Goal: Navigation & Orientation: Find specific page/section

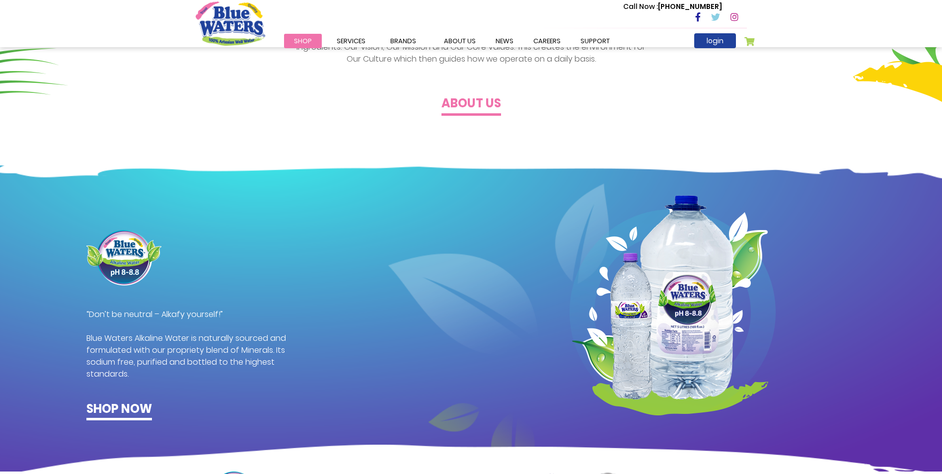
scroll to position [596, 0]
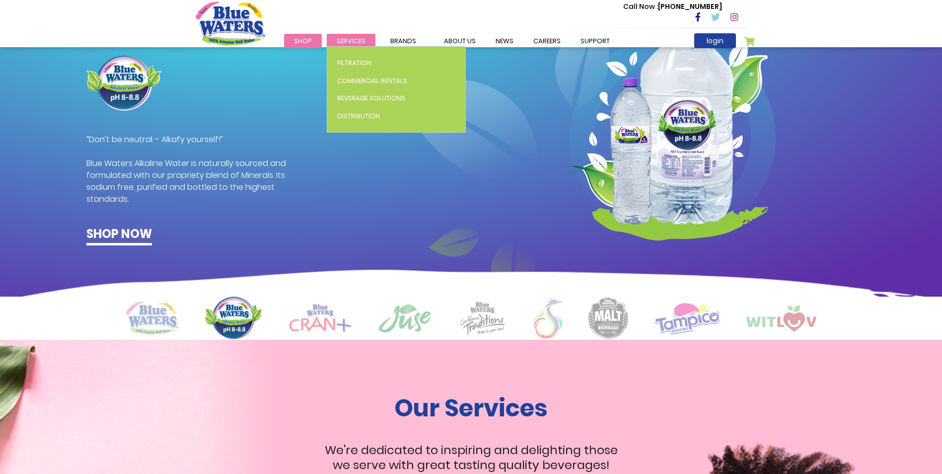
click at [349, 40] on span "Services" at bounding box center [351, 40] width 29 height 9
click at [354, 40] on span "Services" at bounding box center [351, 40] width 29 height 9
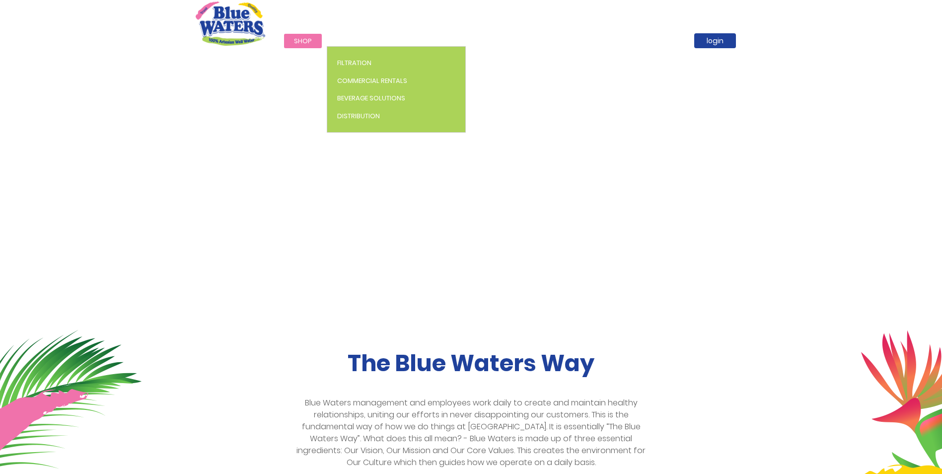
scroll to position [0, 0]
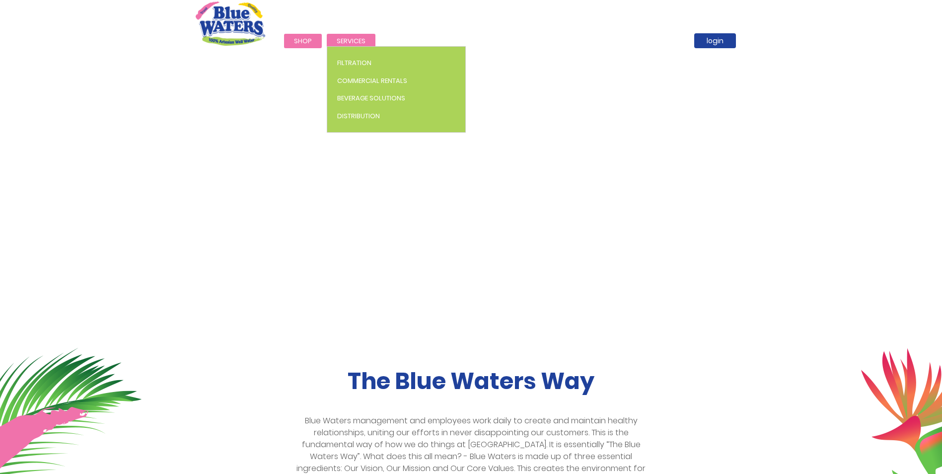
click at [353, 42] on span "Services" at bounding box center [351, 40] width 29 height 9
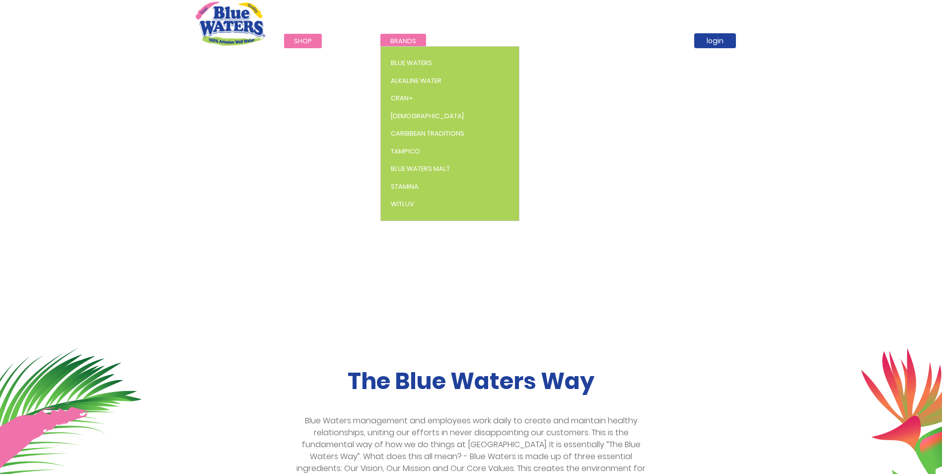
click at [405, 44] on span "Brands" at bounding box center [403, 40] width 26 height 9
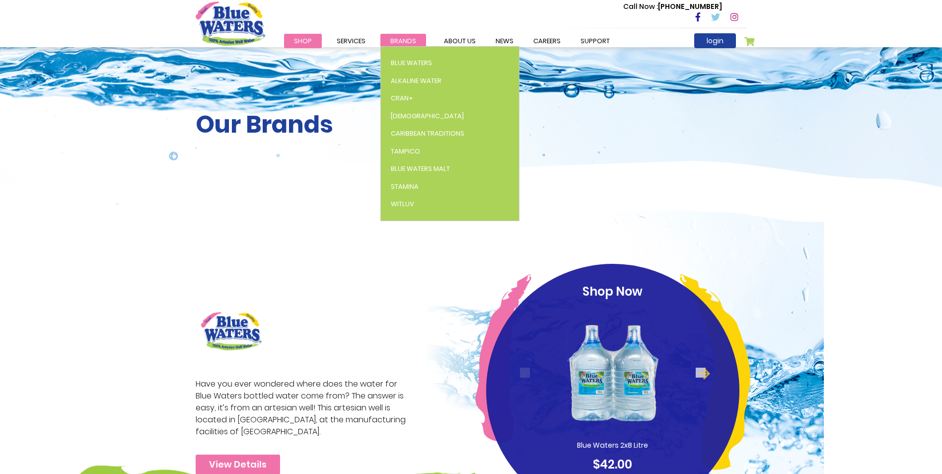
click at [391, 42] on span "Brands" at bounding box center [403, 40] width 26 height 9
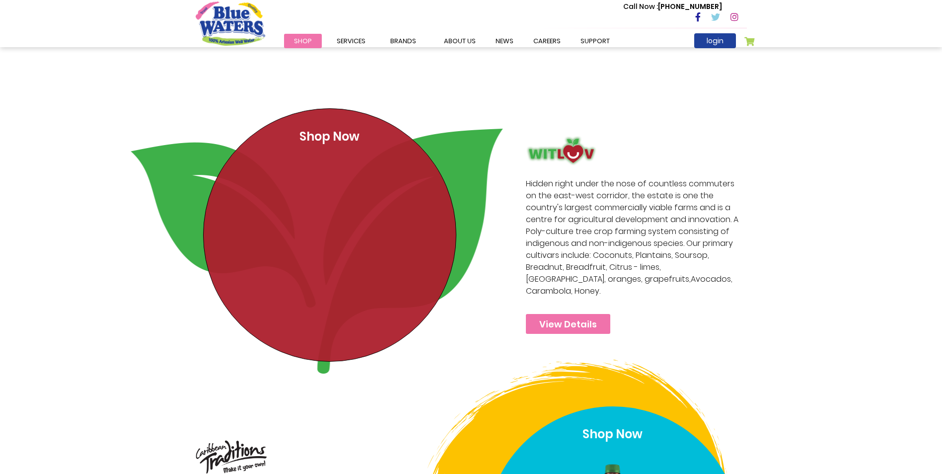
scroll to position [2732, 0]
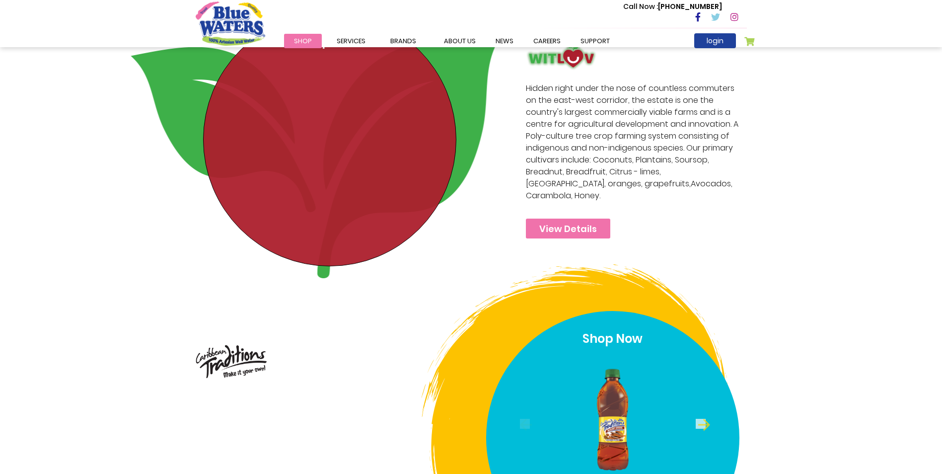
click at [310, 140] on div "Shop Now" at bounding box center [329, 139] width 253 height 253
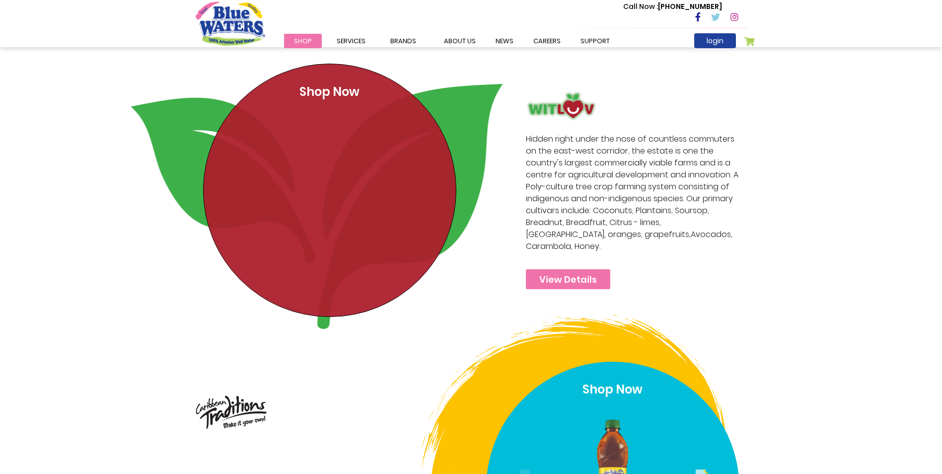
scroll to position [2682, 0]
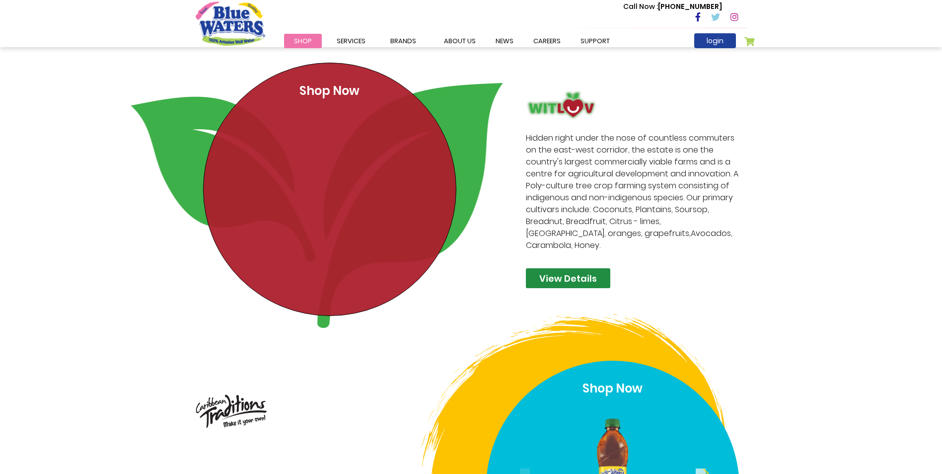
click at [549, 268] on link "View Details" at bounding box center [568, 278] width 84 height 20
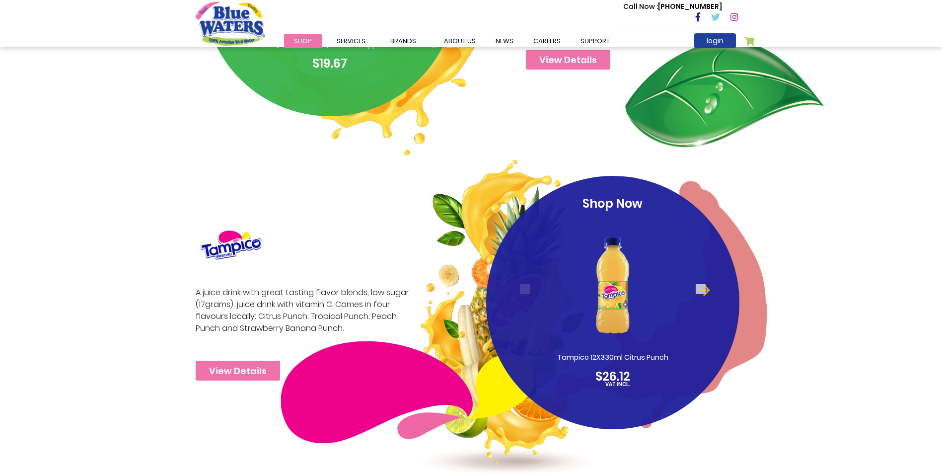
scroll to position [1391, 0]
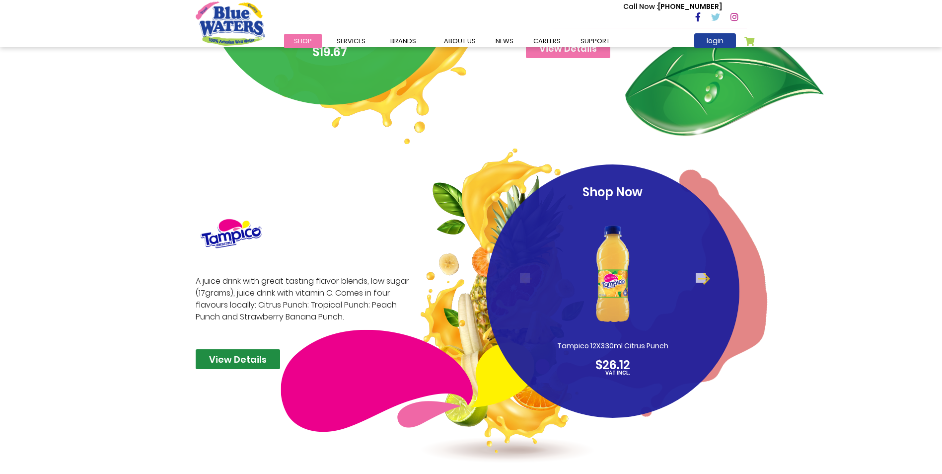
click at [233, 362] on link "View Details" at bounding box center [238, 359] width 84 height 20
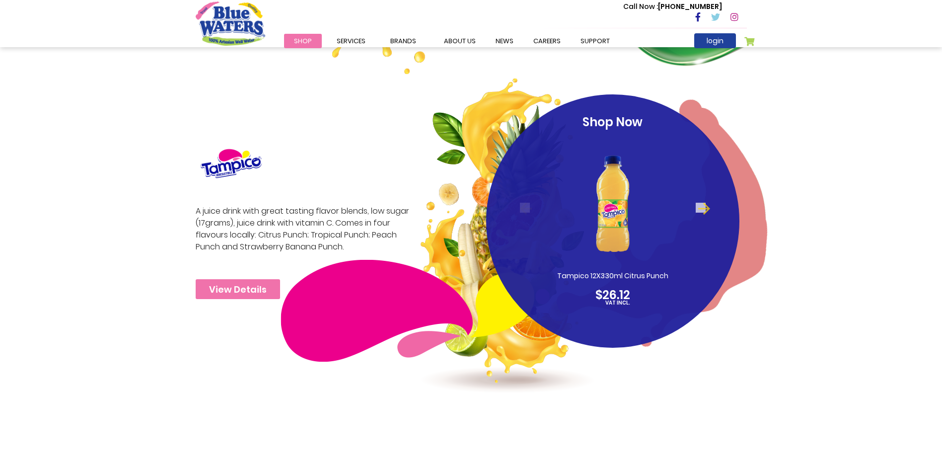
scroll to position [1540, 0]
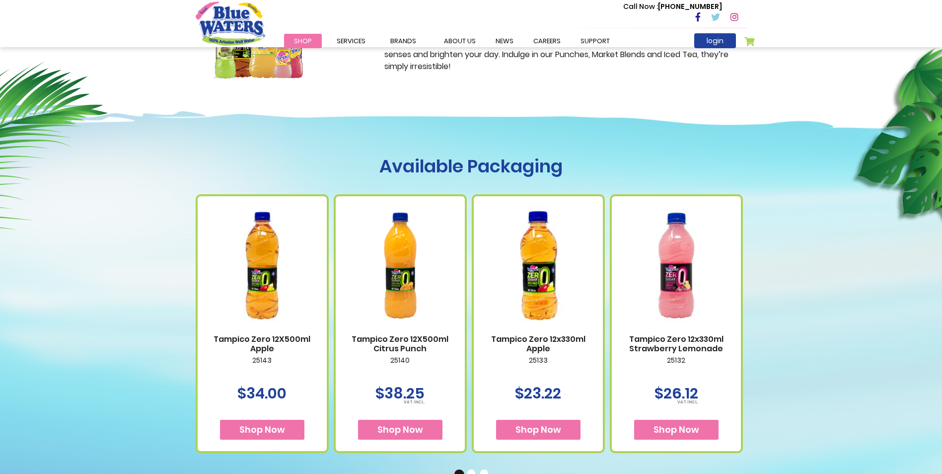
scroll to position [397, 0]
